Goal: Transaction & Acquisition: Purchase product/service

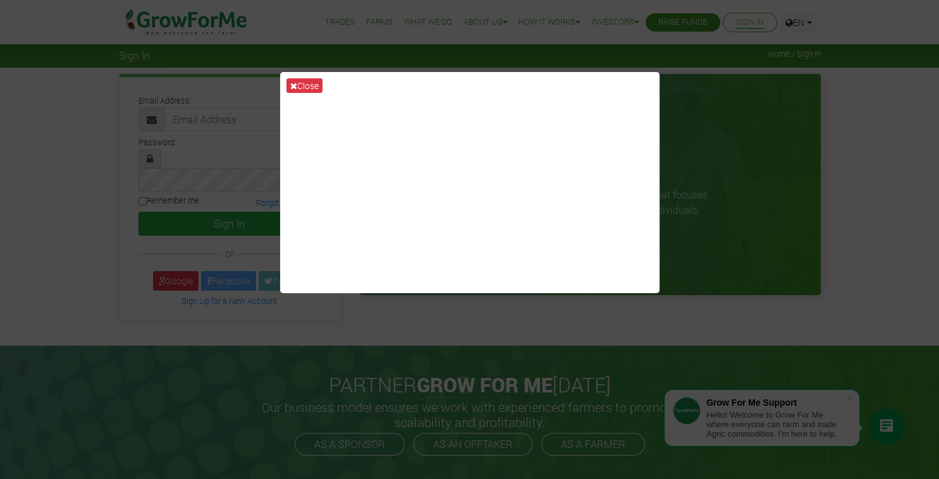
click at [840, 86] on div "Close" at bounding box center [469, 239] width 939 height 479
click at [312, 83] on button "Close" at bounding box center [304, 85] width 36 height 15
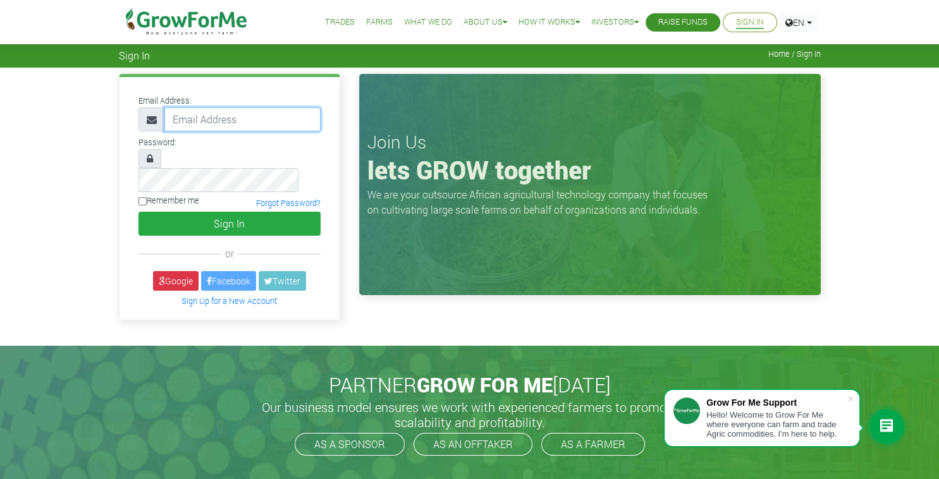
click at [263, 125] on input "email" at bounding box center [242, 120] width 156 height 24
type input "yakubutoken@gmail.com"
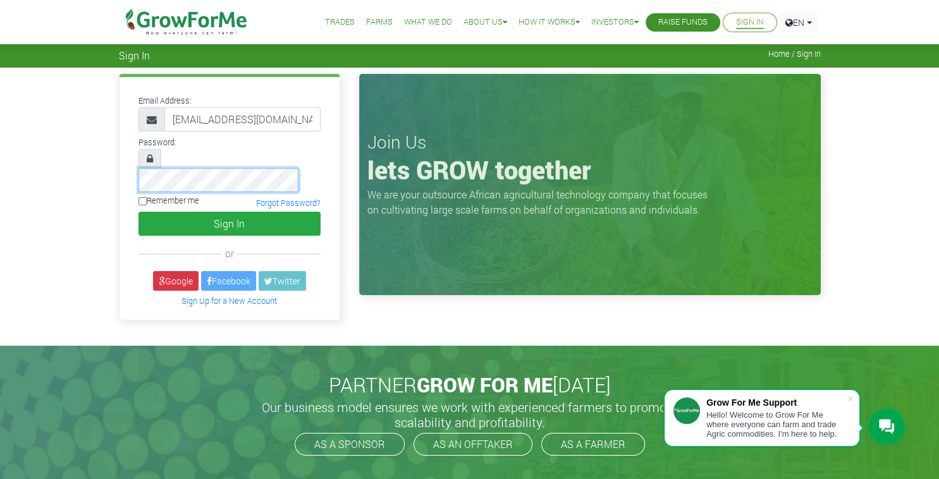
click at [138, 212] on button "Sign In" at bounding box center [229, 224] width 182 height 24
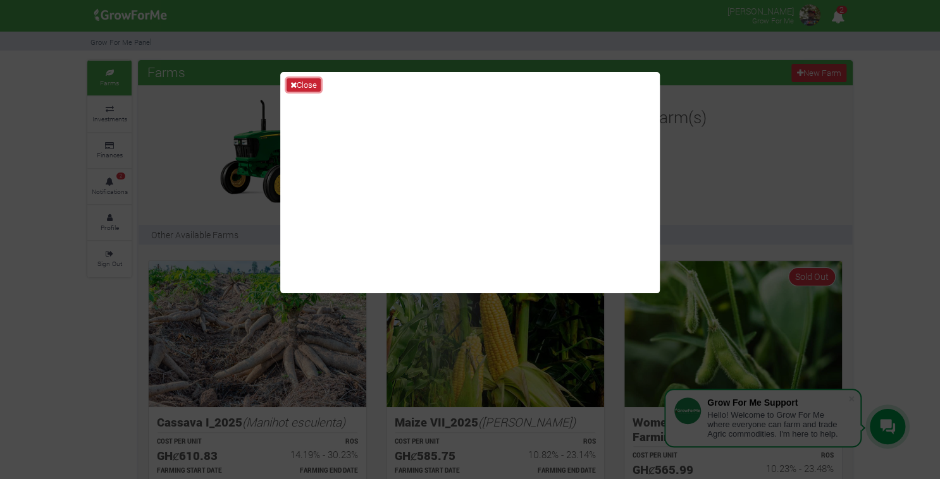
click at [292, 81] on icon at bounding box center [293, 85] width 6 height 8
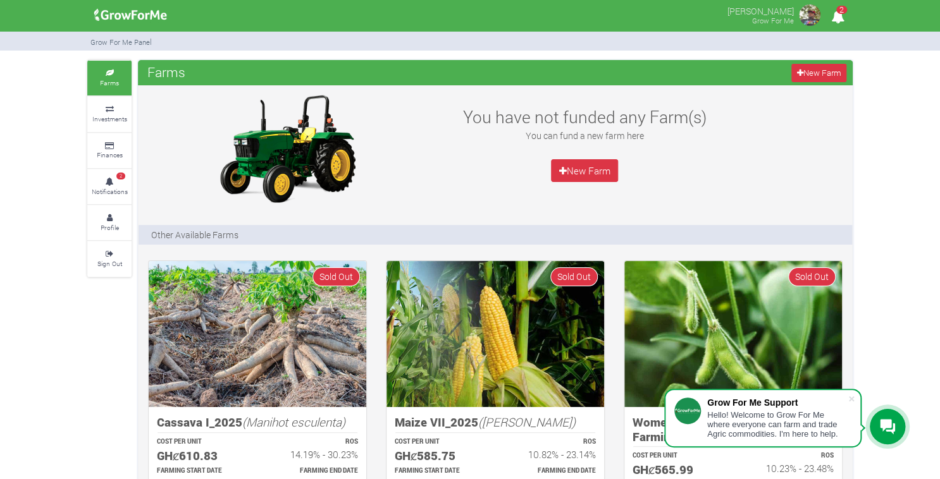
click at [811, 13] on img at bounding box center [809, 15] width 25 height 25
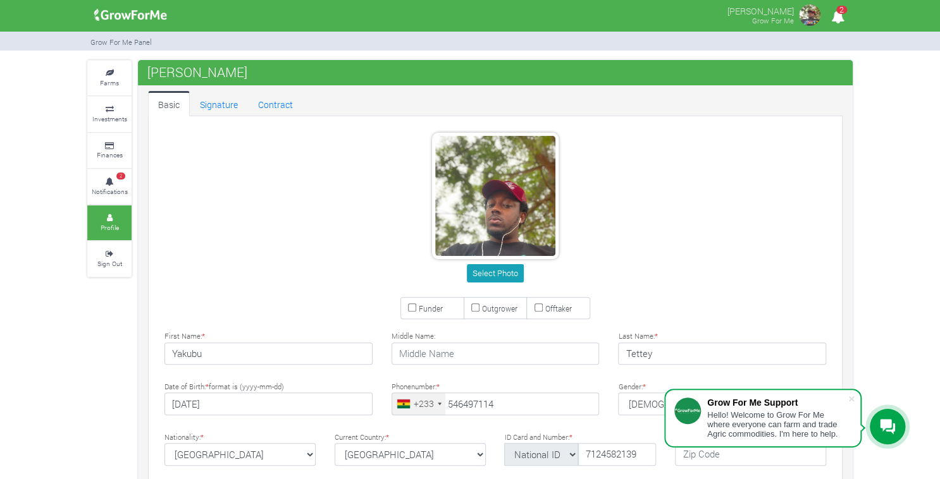
type input "54 649 7114"
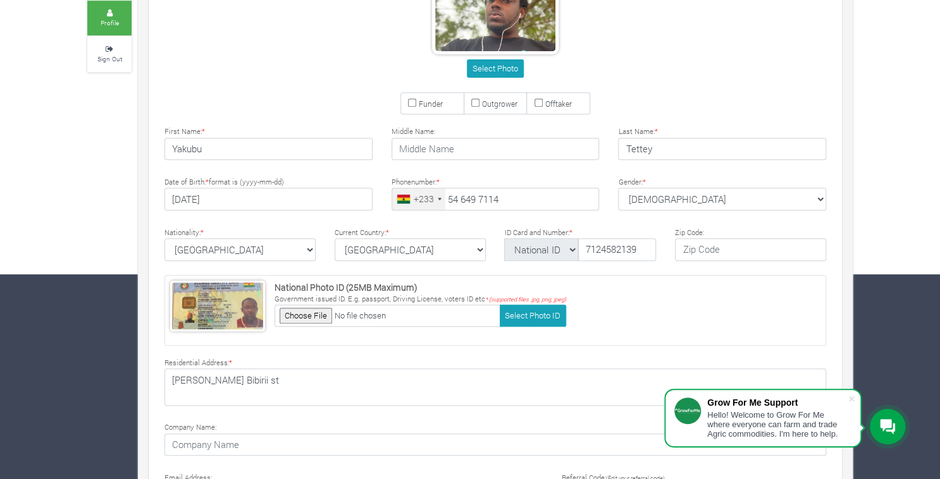
scroll to position [292, 0]
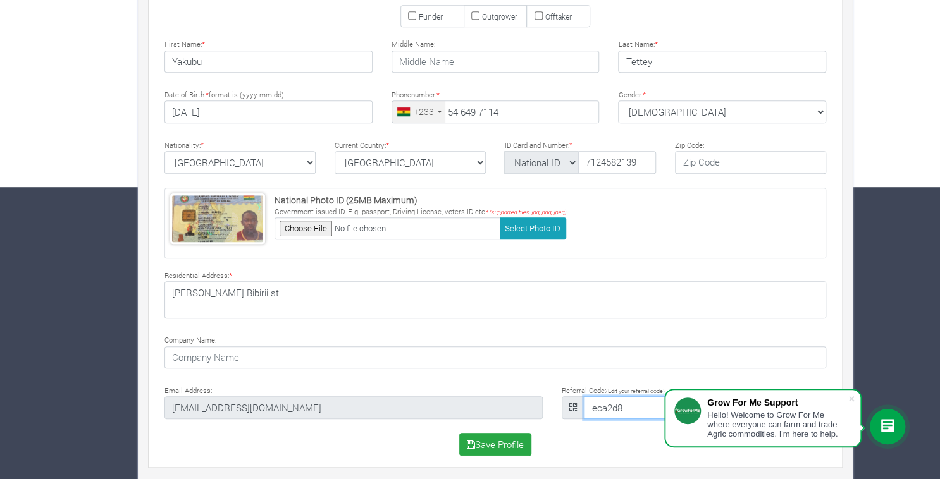
click at [624, 409] on input "eca2d8" at bounding box center [682, 407] width 197 height 23
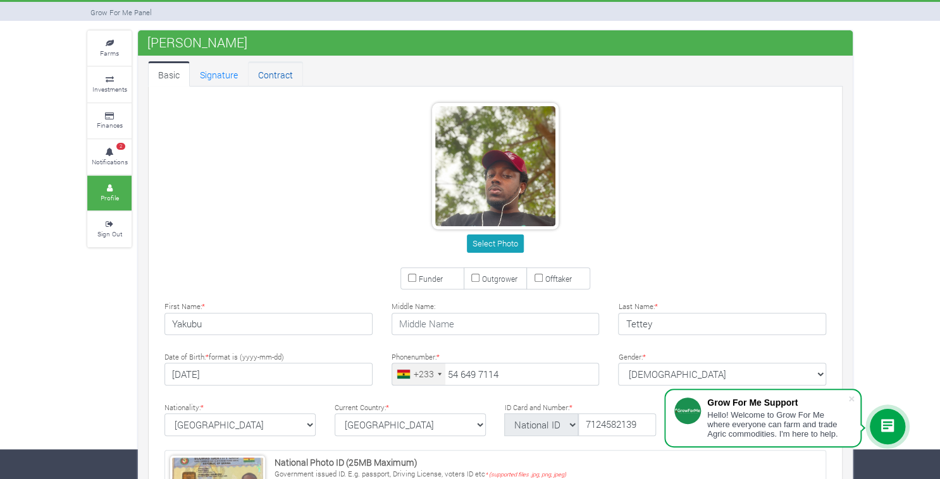
scroll to position [30, 0]
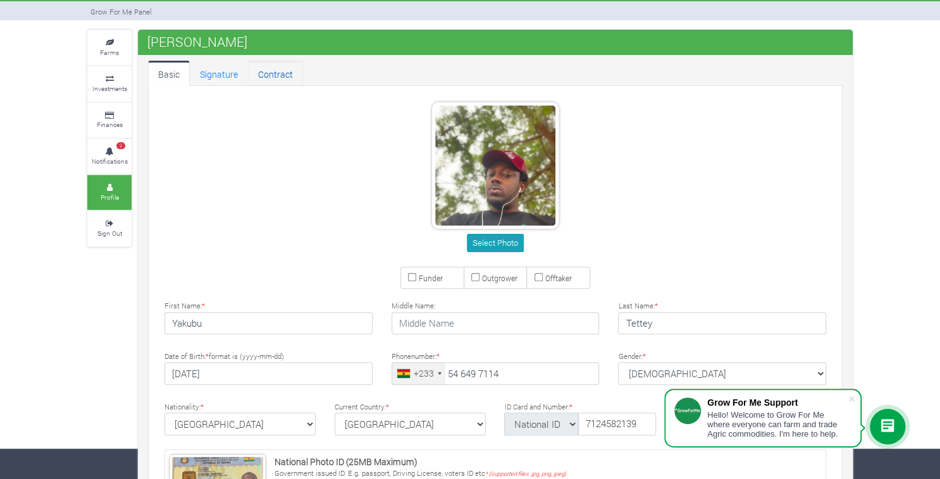
click at [280, 75] on link "Contract" at bounding box center [275, 73] width 55 height 25
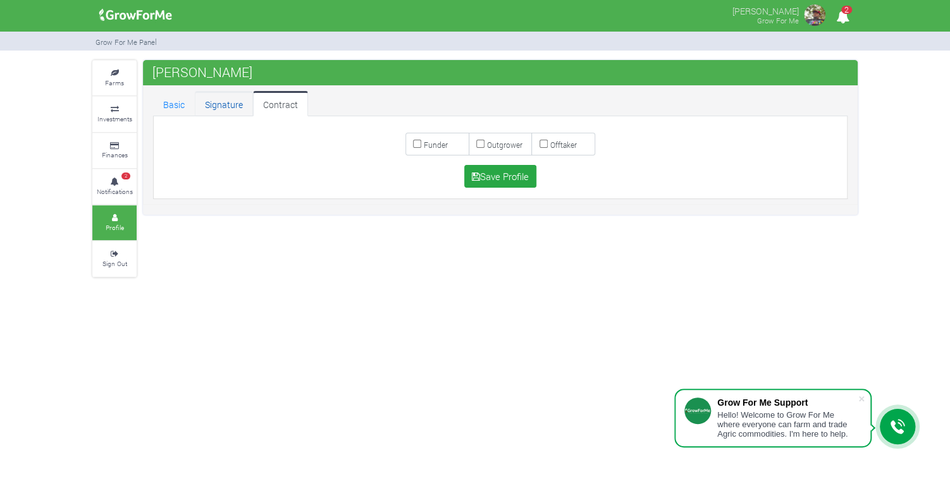
click at [214, 104] on link "Signature" at bounding box center [224, 103] width 58 height 25
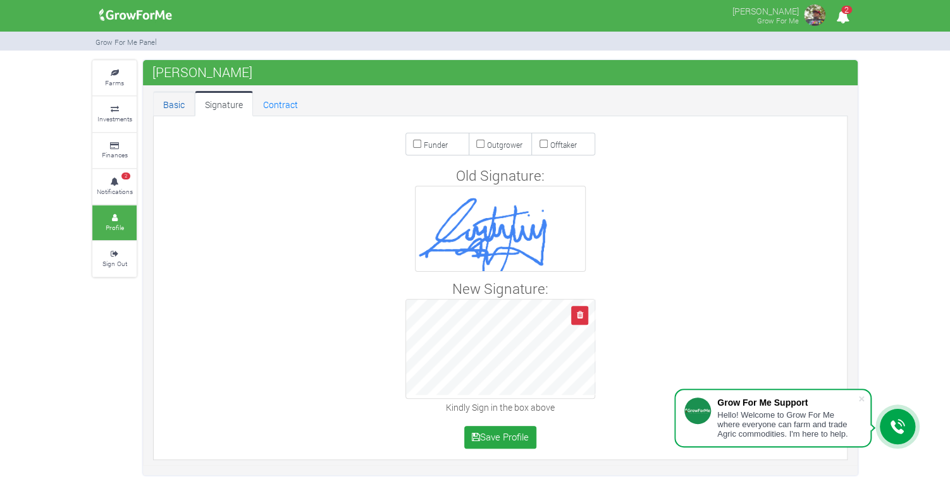
click at [177, 107] on link "Basic" at bounding box center [174, 103] width 42 height 25
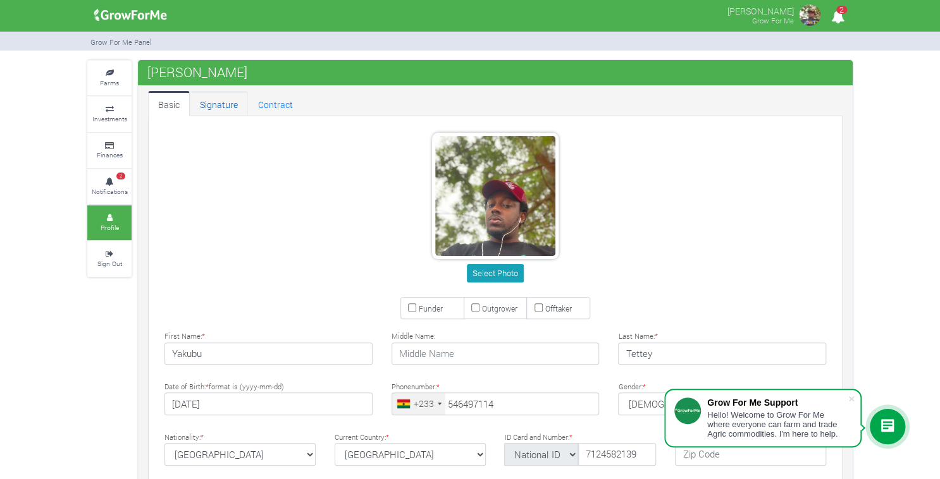
click at [226, 106] on link "Signature" at bounding box center [219, 103] width 58 height 25
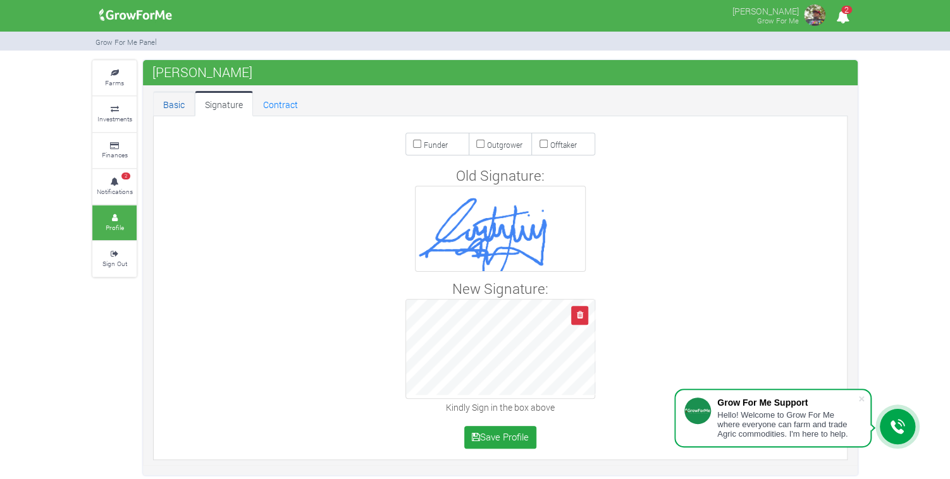
click at [173, 103] on link "Basic" at bounding box center [174, 103] width 42 height 25
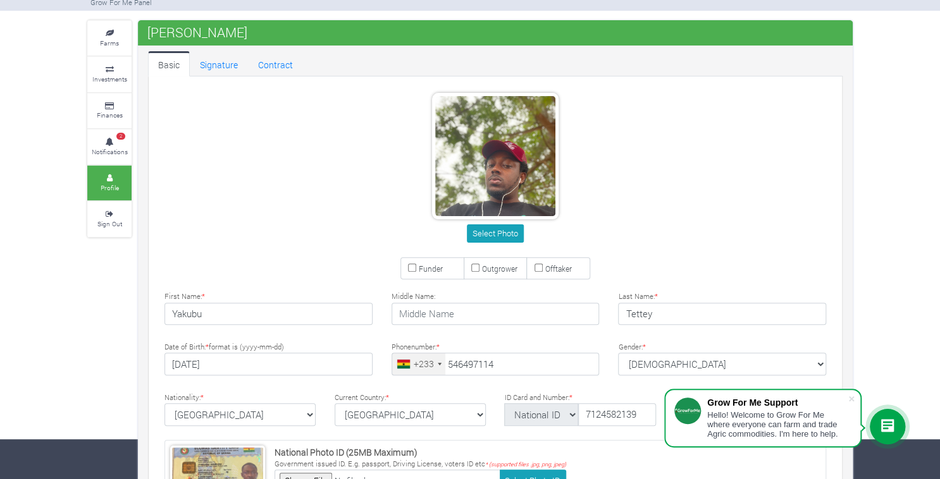
type input "54 649 7114"
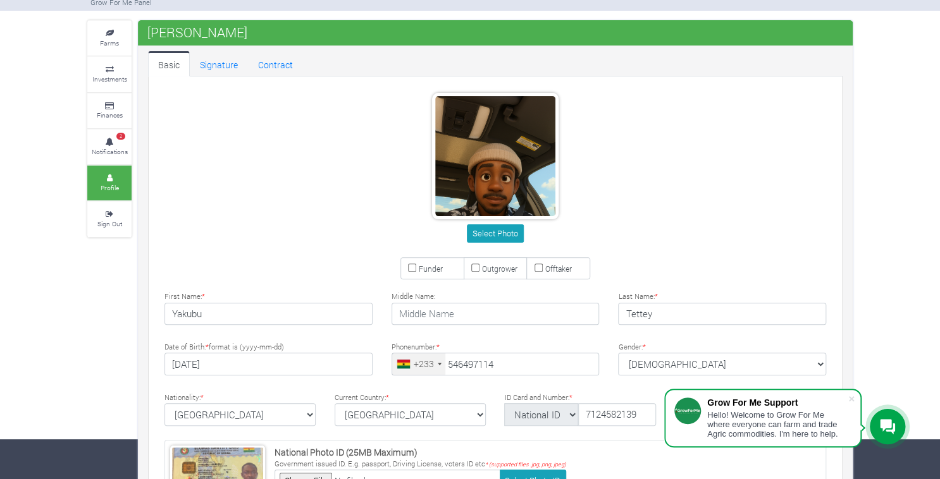
type input "54 649 7114"
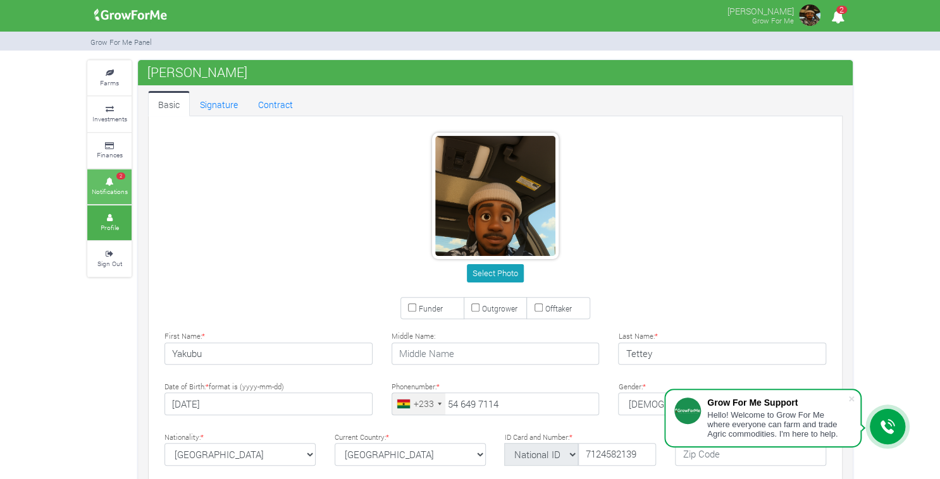
click at [120, 176] on span "2" at bounding box center [120, 177] width 9 height 8
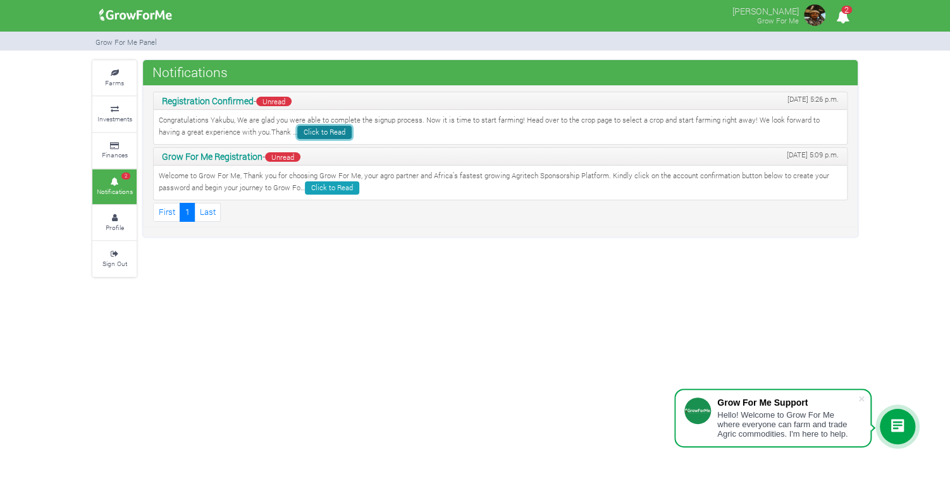
click at [297, 129] on link "Click to Read" at bounding box center [324, 132] width 54 height 13
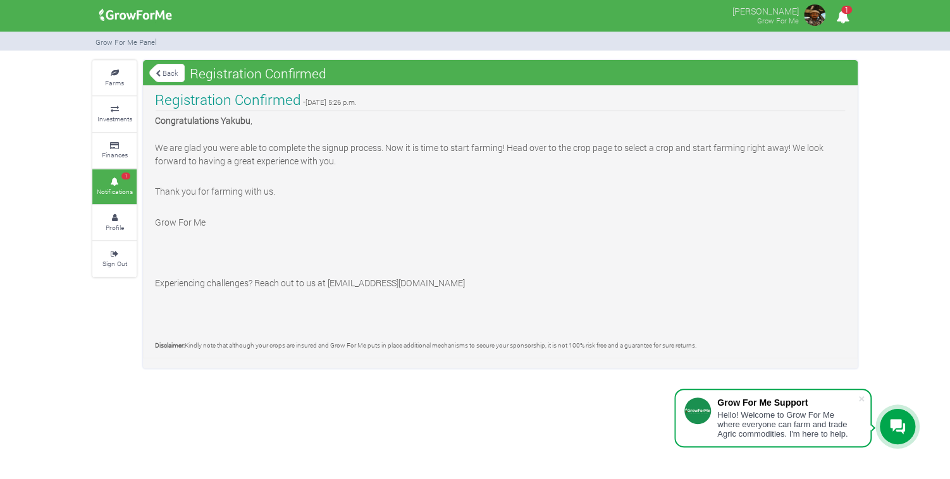
click at [165, 75] on link "Back" at bounding box center [166, 73] width 35 height 21
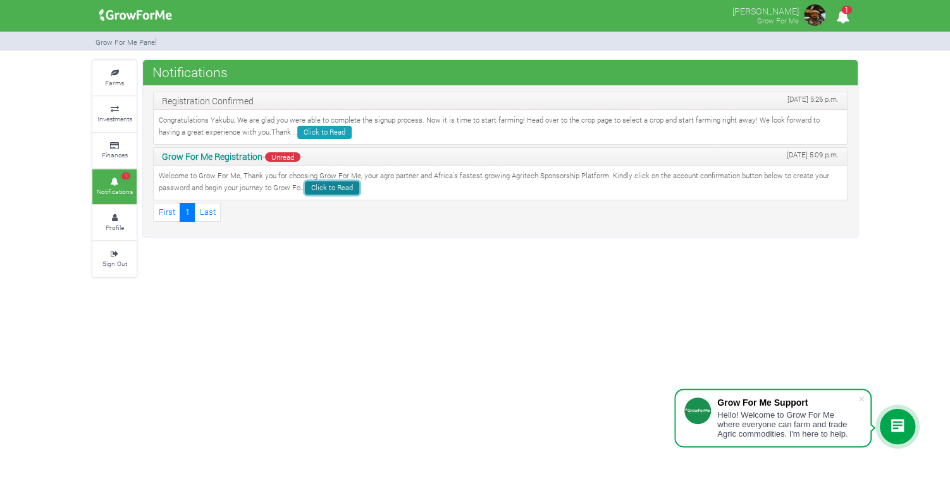
click at [326, 190] on link "Click to Read" at bounding box center [332, 187] width 54 height 13
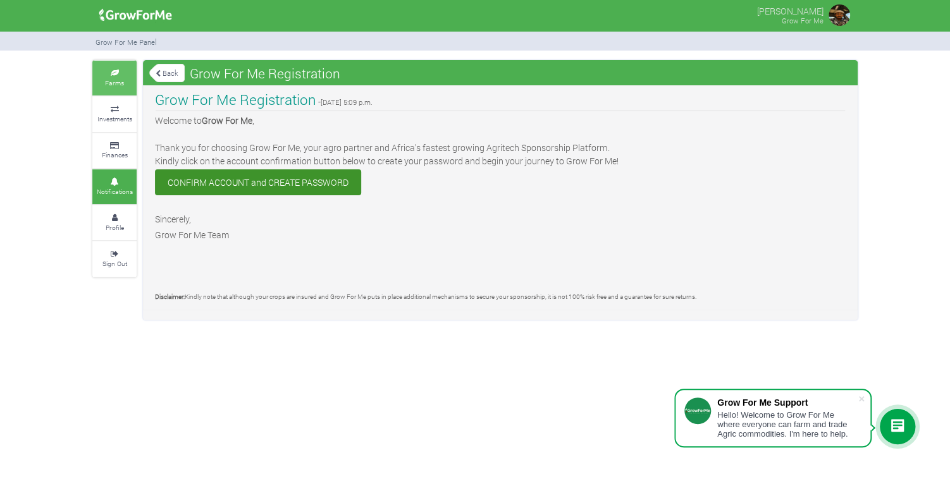
click at [126, 78] on link "Farms" at bounding box center [114, 78] width 44 height 35
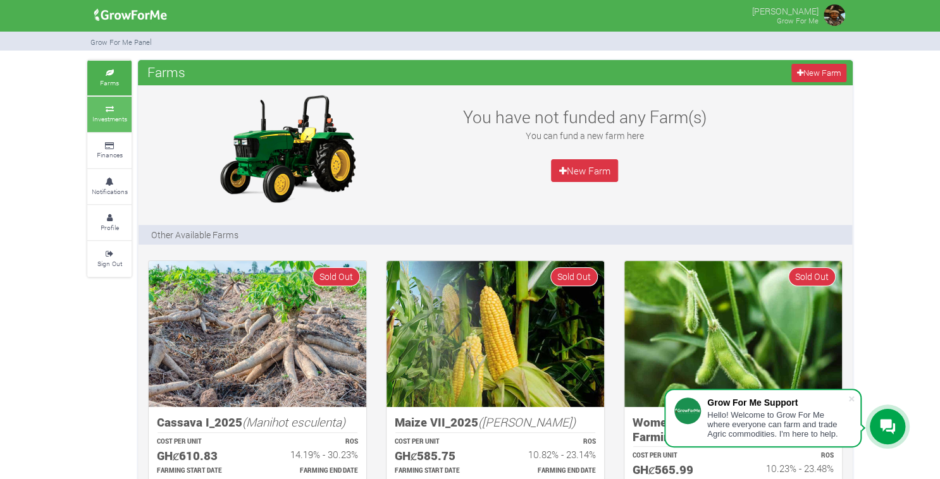
click at [108, 104] on link "Investments" at bounding box center [109, 114] width 44 height 35
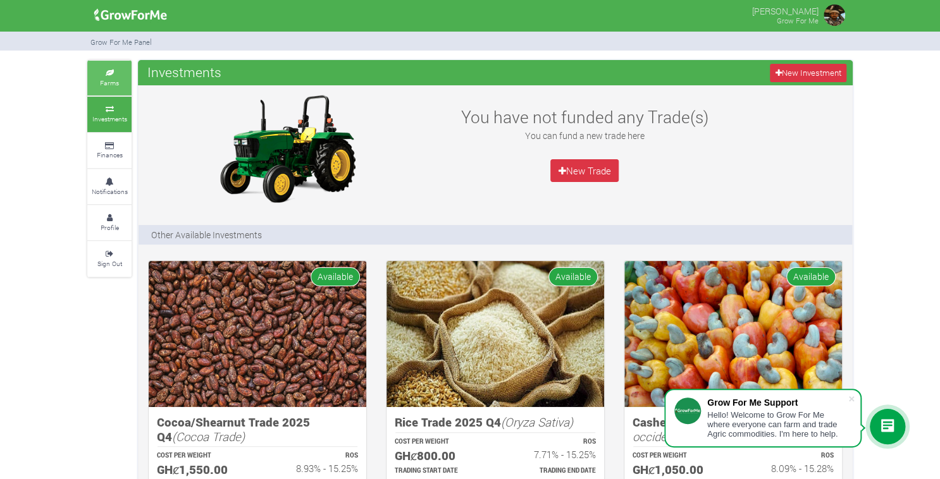
click at [104, 77] on link "Farms" at bounding box center [109, 78] width 44 height 35
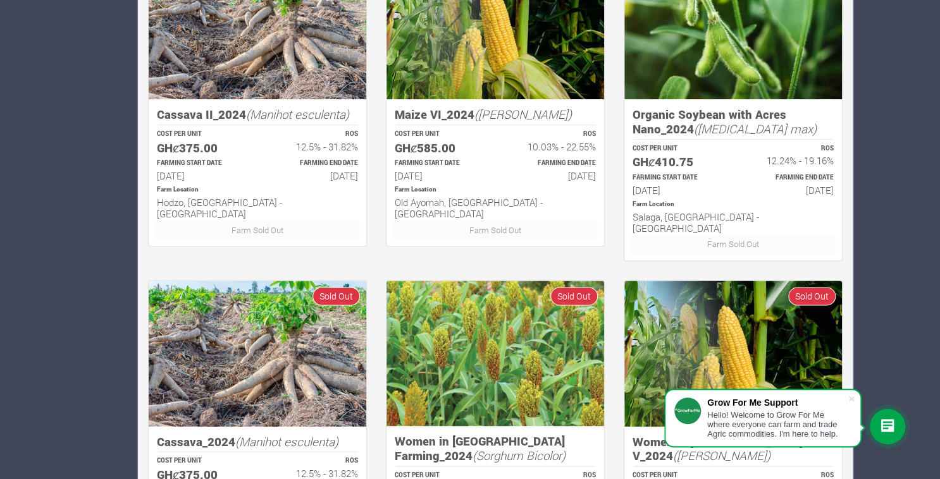
scroll to position [767, 0]
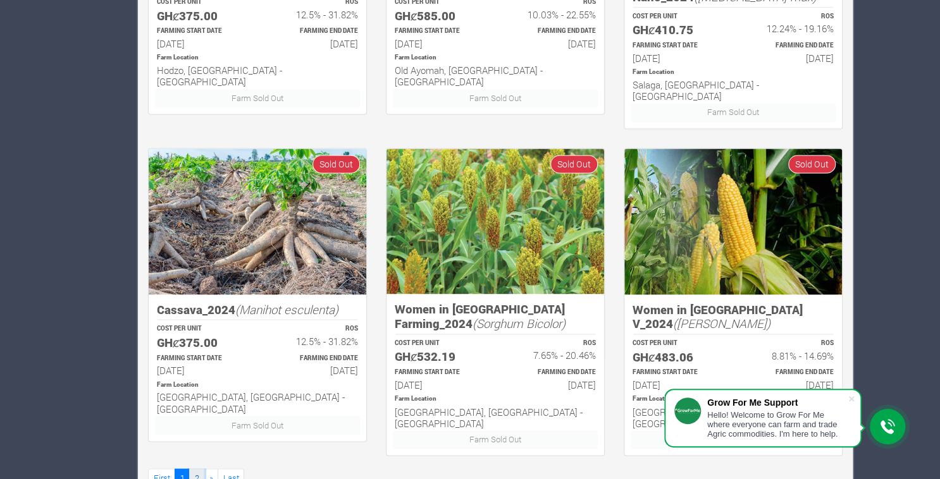
click at [201, 469] on link "2" at bounding box center [196, 478] width 15 height 18
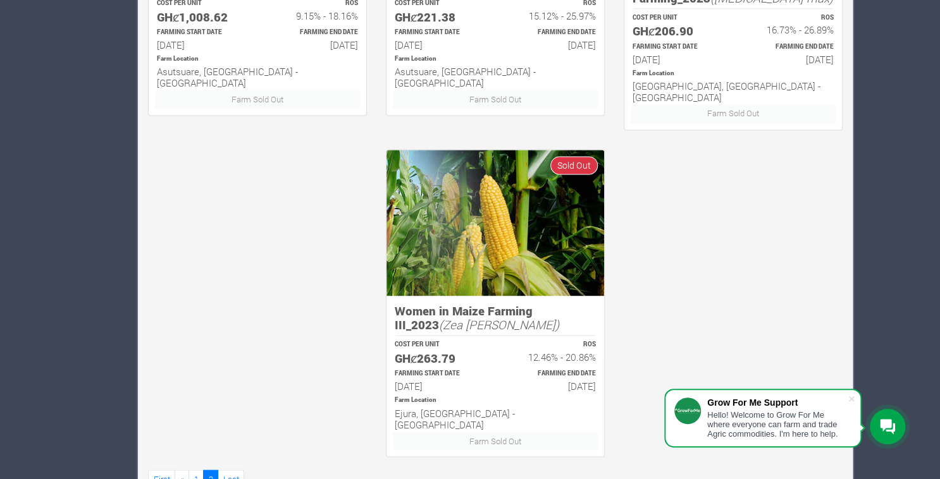
scroll to position [767, 0]
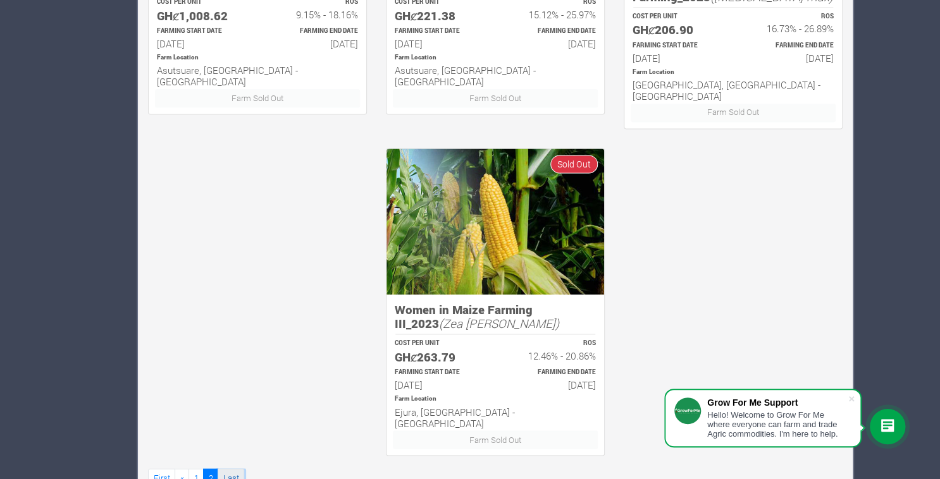
click at [229, 469] on link "Last" at bounding box center [231, 478] width 27 height 18
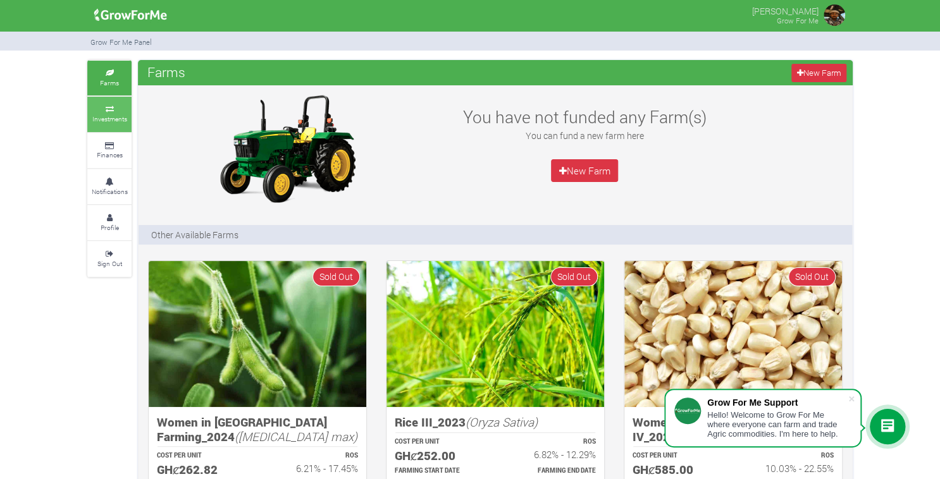
click at [126, 106] on icon at bounding box center [109, 109] width 38 height 6
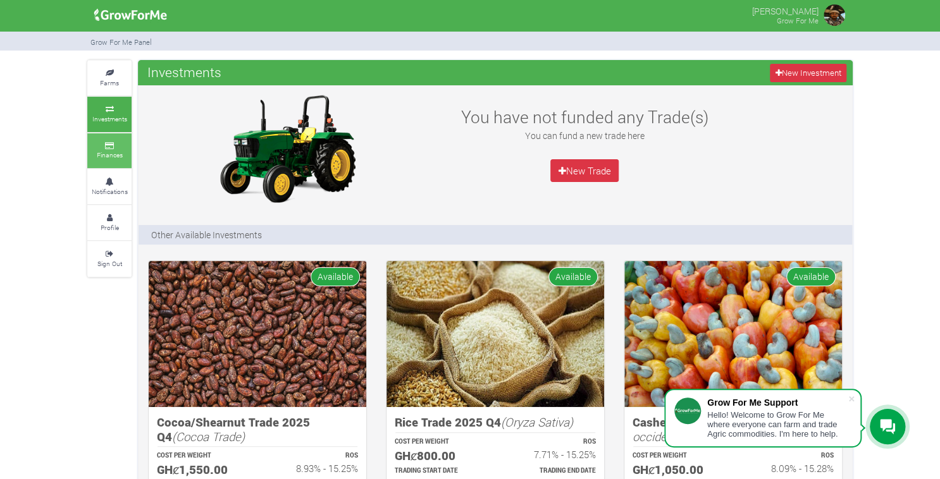
click at [111, 144] on icon at bounding box center [109, 146] width 38 height 6
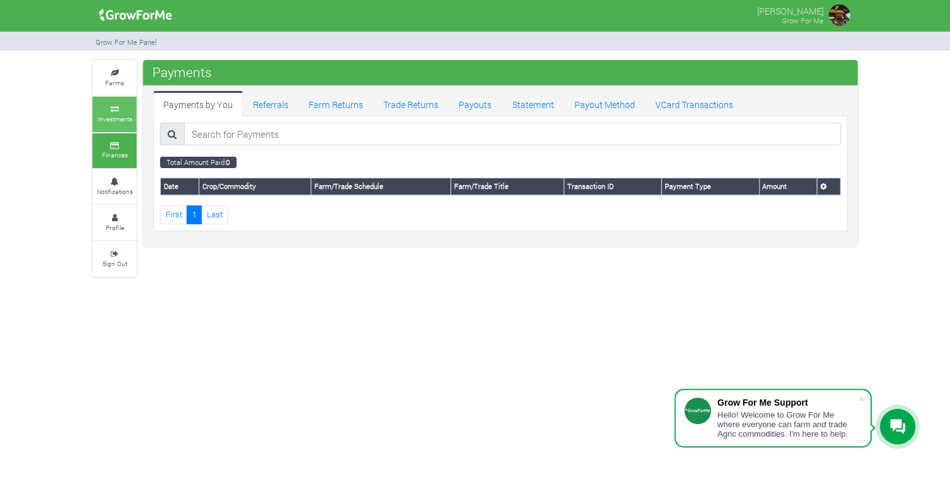
click at [113, 120] on small "Investments" at bounding box center [114, 118] width 35 height 9
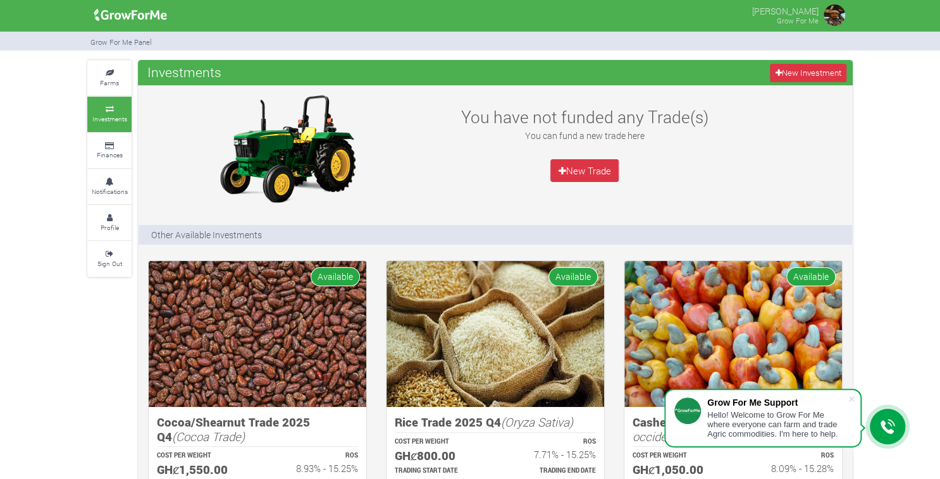
scroll to position [42, 0]
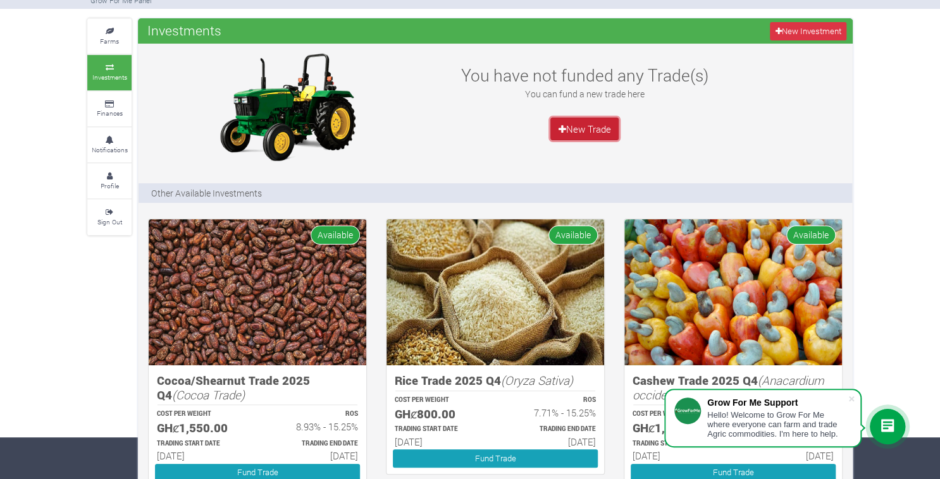
click at [567, 131] on link "New Trade" at bounding box center [584, 129] width 68 height 23
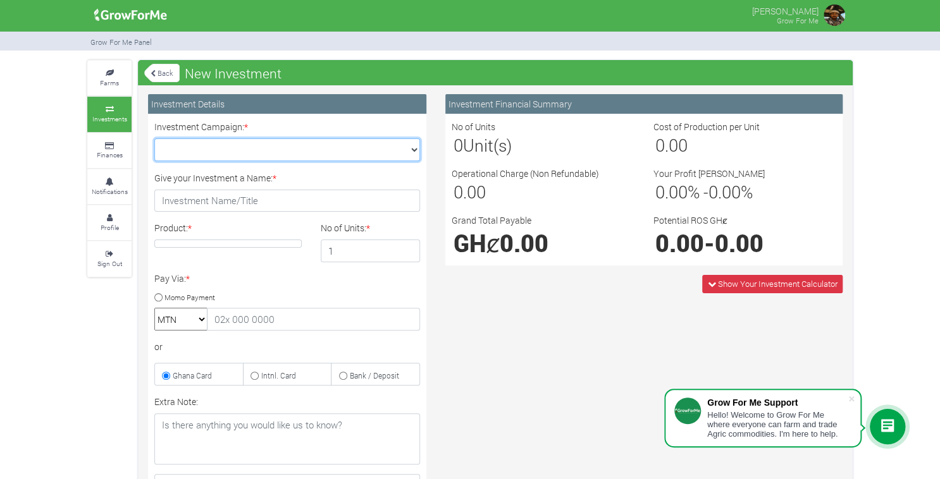
click at [371, 157] on select "Maize Trade 2025 Q4 (Maize Trade :: [DATE] - [DATE]) Cashew Trade 2025 Q4 (Cash…" at bounding box center [287, 149] width 266 height 23
select select "47"
click at [154, 138] on select "Maize Trade 2025 Q4 (Maize Trade :: [DATE] - [DATE]) Cashew Trade 2025 Q4 (Cash…" at bounding box center [287, 149] width 266 height 23
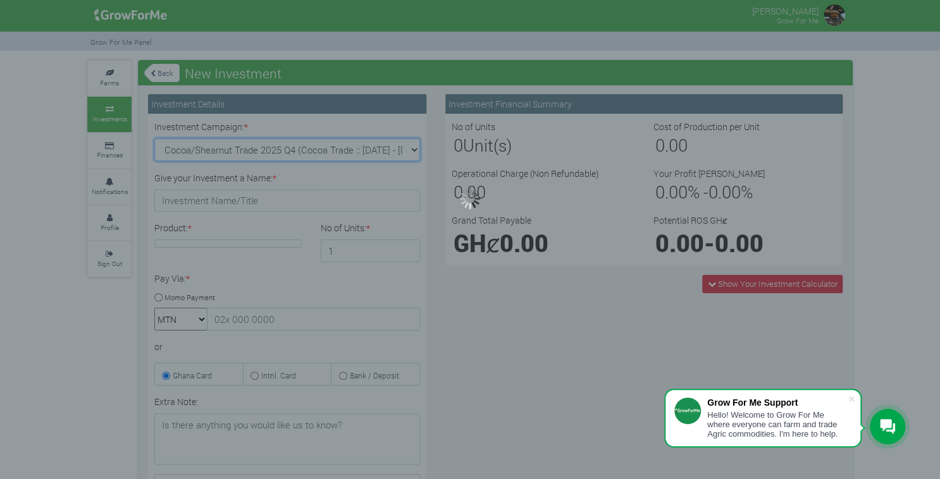
type input "1"
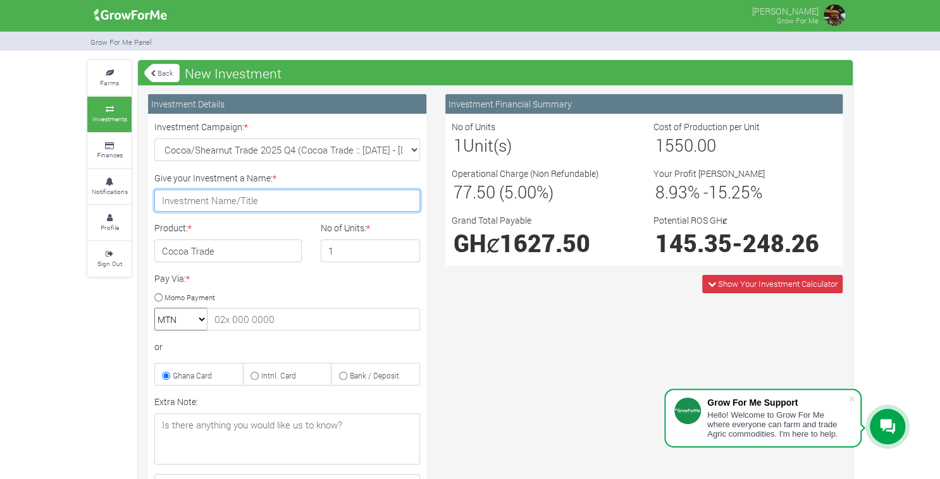
click at [282, 192] on input "Give your Investment a Name: *" at bounding box center [287, 201] width 266 height 23
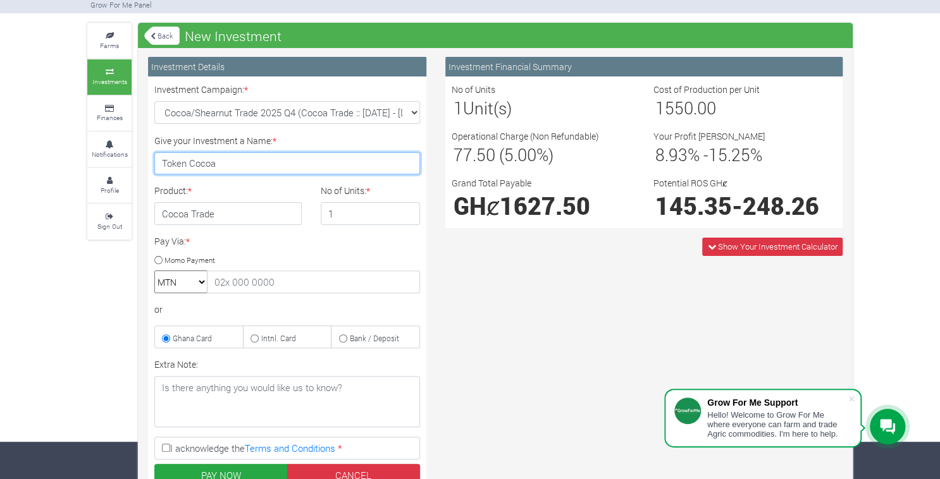
scroll to position [38, 0]
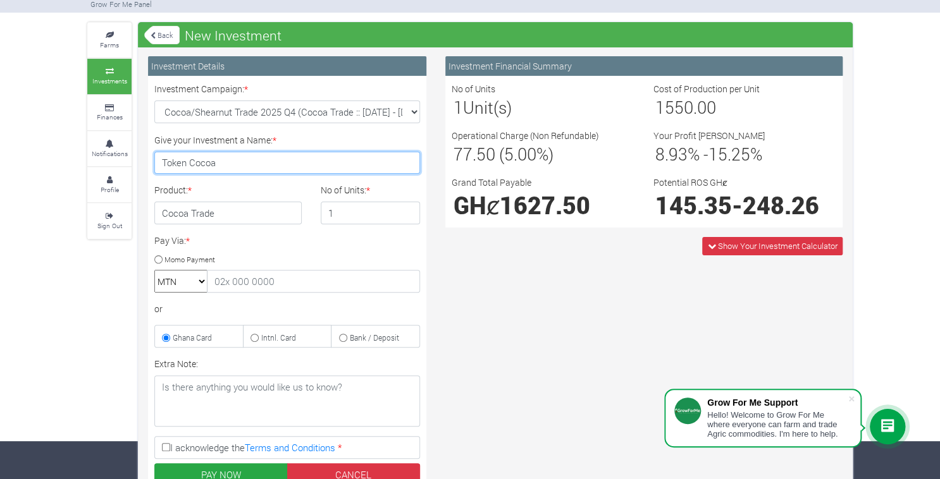
type input "Token Cocoa"
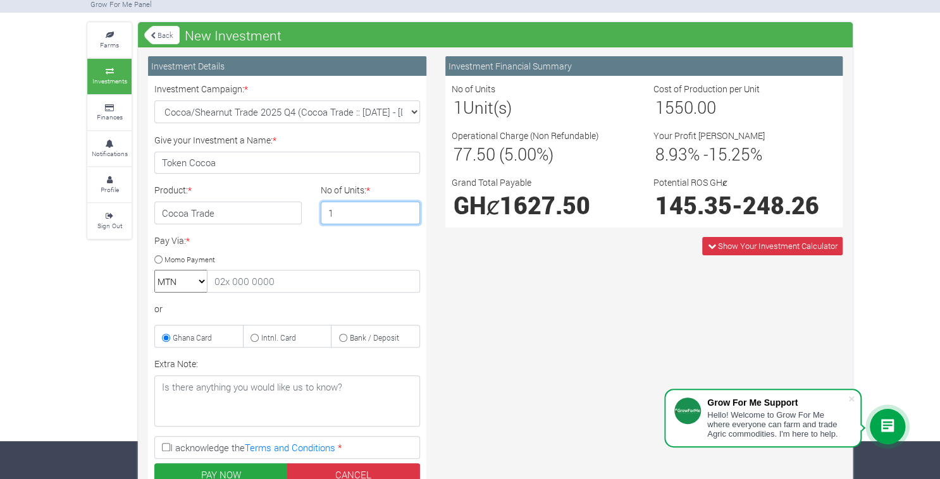
click at [342, 212] on input "1" at bounding box center [371, 213] width 100 height 23
click at [410, 209] on input "2" at bounding box center [371, 213] width 100 height 23
click at [410, 209] on input "3" at bounding box center [371, 213] width 100 height 23
click at [406, 209] on input "4" at bounding box center [371, 213] width 100 height 23
click at [406, 209] on input "5" at bounding box center [371, 213] width 100 height 23
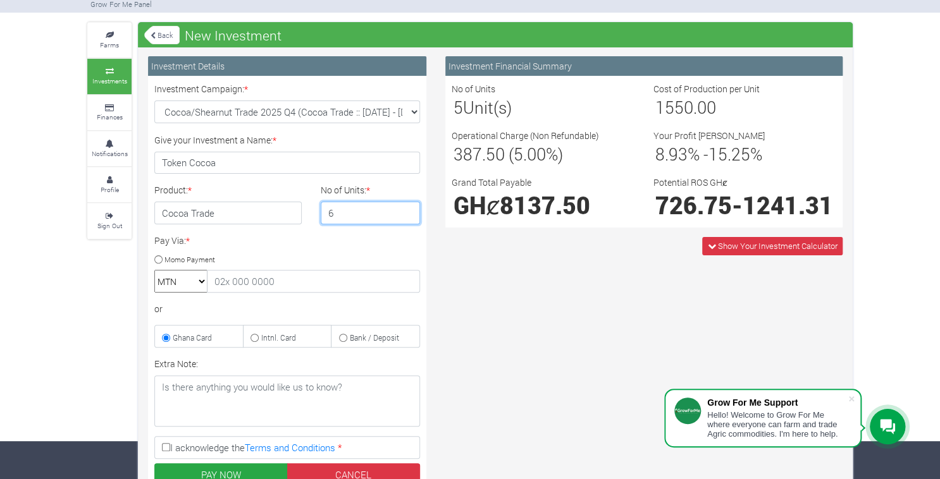
click at [406, 209] on input "6" at bounding box center [371, 213] width 100 height 23
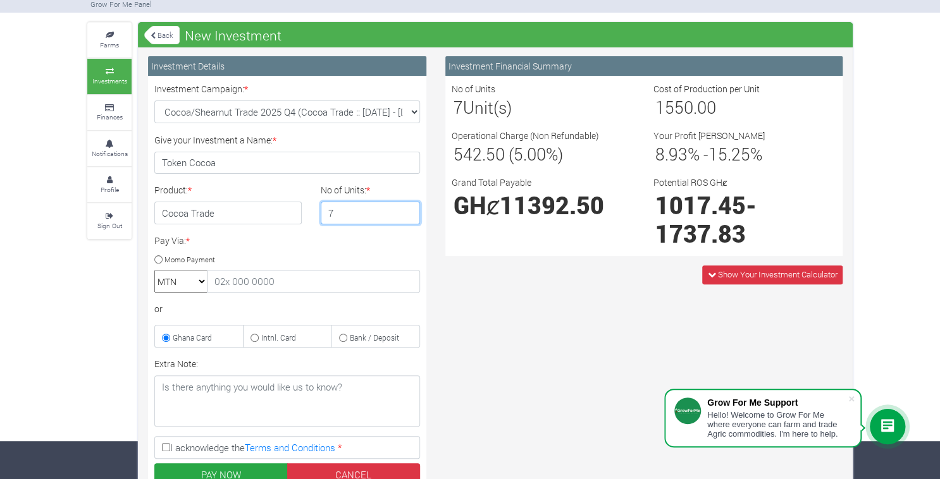
click at [406, 209] on input "7" at bounding box center [371, 213] width 100 height 23
click at [406, 209] on input "8" at bounding box center [371, 213] width 100 height 23
click at [406, 209] on input "9" at bounding box center [371, 213] width 100 height 23
click at [408, 218] on input "7" at bounding box center [371, 213] width 100 height 23
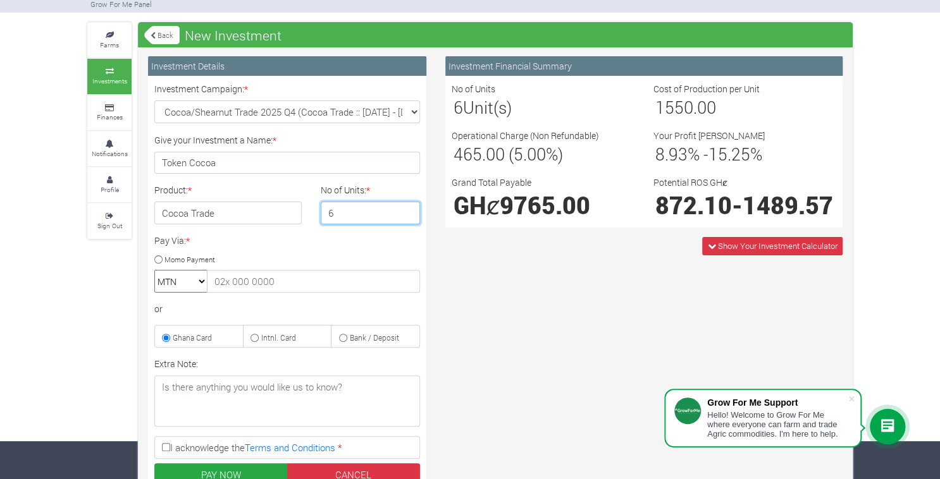
type input "6"
click at [408, 218] on input "6" at bounding box center [371, 213] width 100 height 23
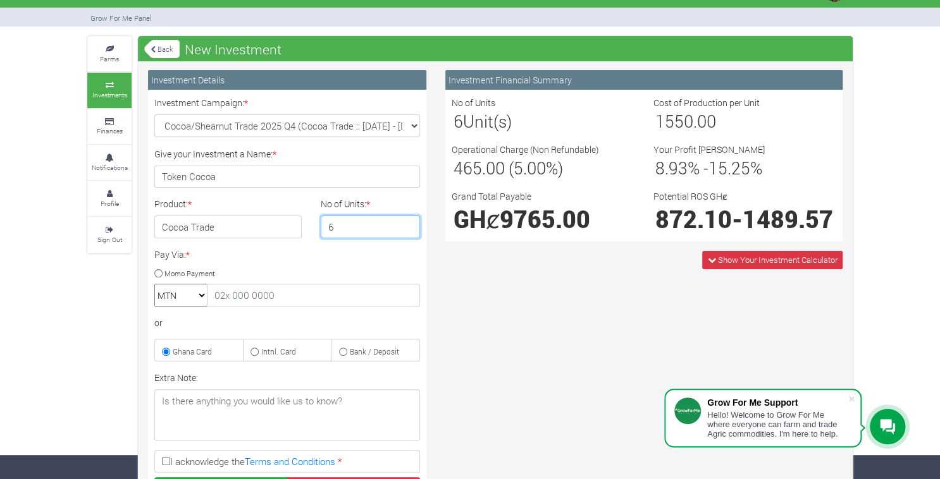
scroll to position [0, 0]
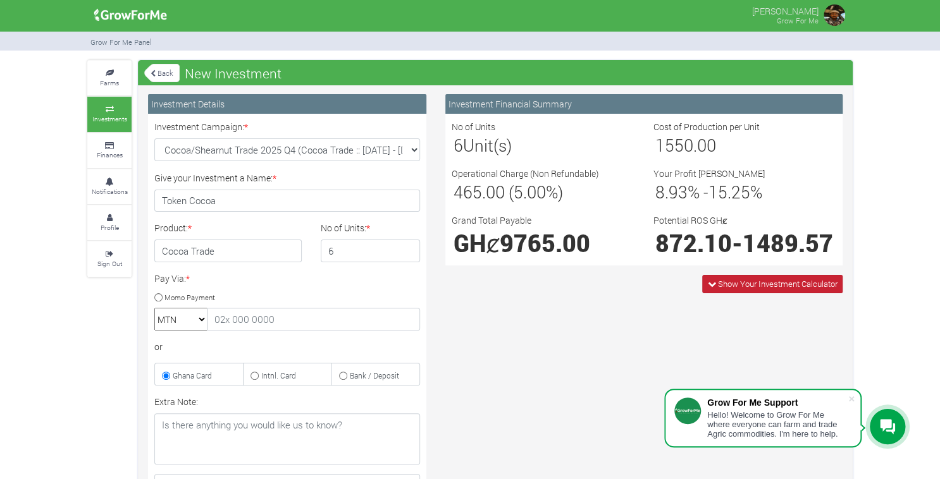
click at [753, 290] on span "Show Your Investment Calculator" at bounding box center [777, 283] width 120 height 11
